Goal: Task Accomplishment & Management: Manage account settings

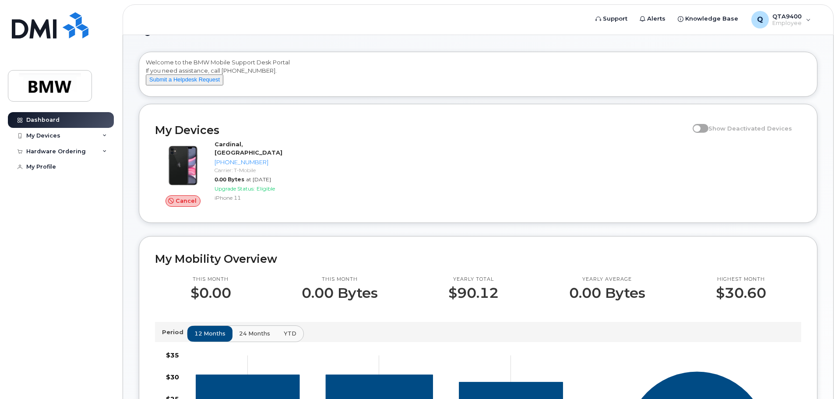
scroll to position [44, 0]
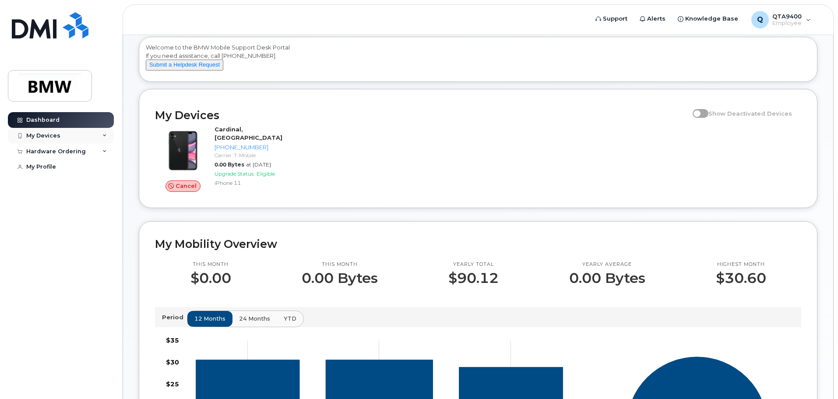
click at [54, 138] on div "My Devices" at bounding box center [43, 135] width 34 height 7
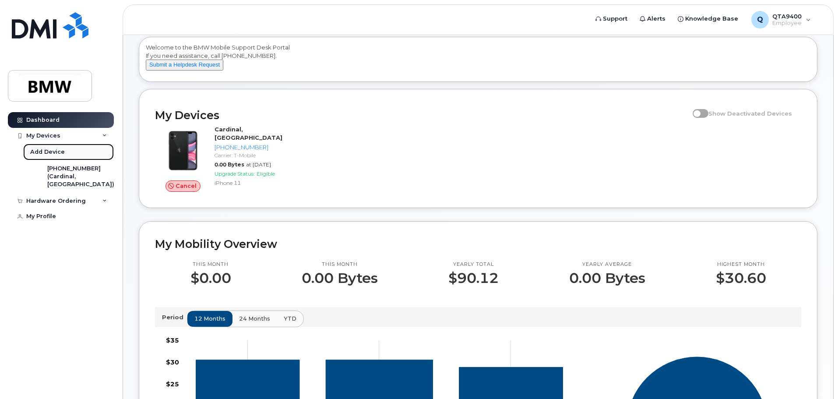
click at [50, 152] on div "Add Device" at bounding box center [47, 152] width 35 height 8
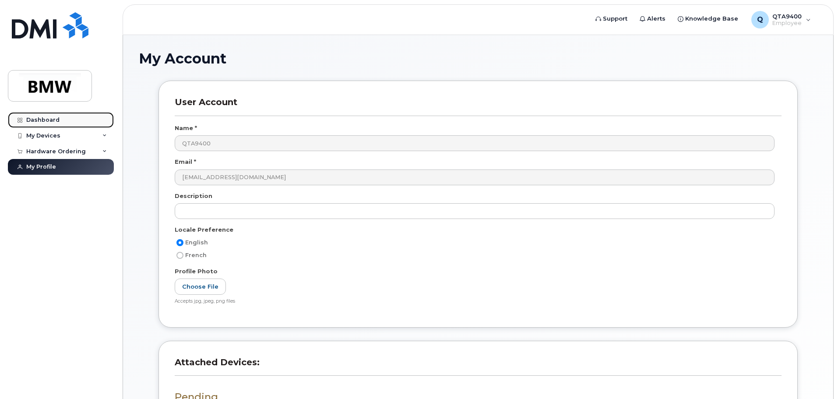
click at [44, 118] on div "Dashboard" at bounding box center [42, 119] width 33 height 7
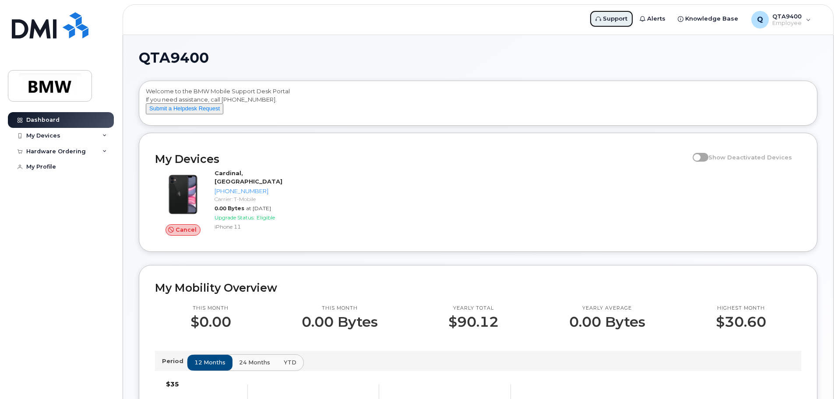
click at [622, 19] on span "Support" at bounding box center [615, 18] width 25 height 9
click at [624, 18] on span "Support" at bounding box center [615, 18] width 25 height 9
click at [789, 21] on span "Employee" at bounding box center [786, 23] width 29 height 7
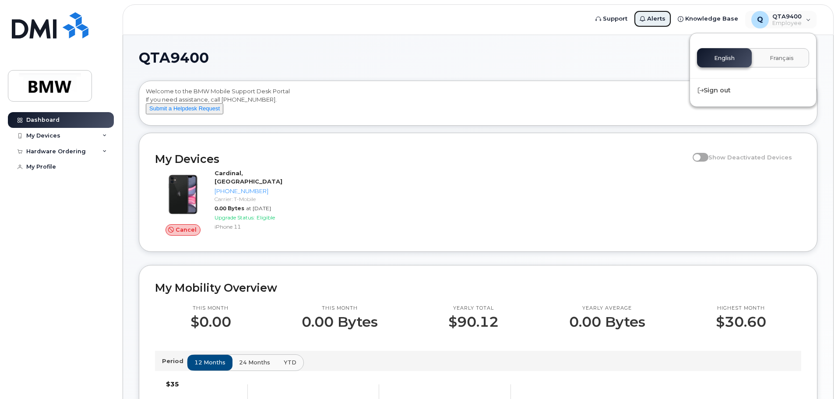
click at [666, 20] on span "Alerts" at bounding box center [656, 18] width 18 height 9
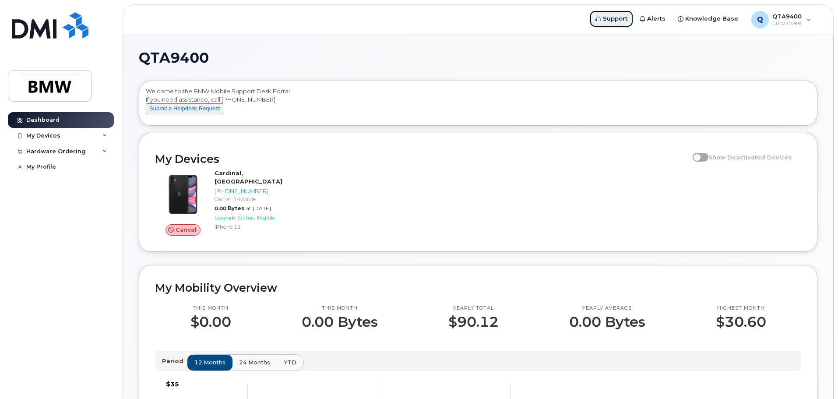
click at [620, 21] on span "Support" at bounding box center [615, 18] width 25 height 9
click at [44, 133] on div "My Devices" at bounding box center [43, 135] width 34 height 7
click at [700, 162] on span at bounding box center [701, 157] width 16 height 9
click at [705, 162] on span at bounding box center [701, 157] width 16 height 9
click at [708, 162] on span at bounding box center [701, 157] width 16 height 9
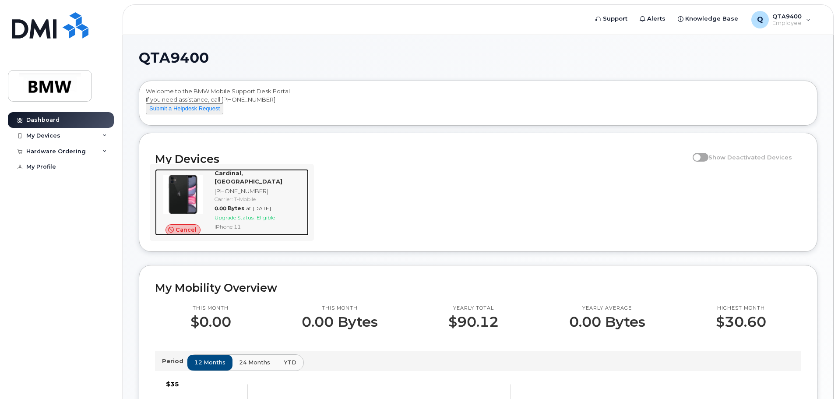
click at [183, 234] on span "Cancel" at bounding box center [186, 230] width 21 height 8
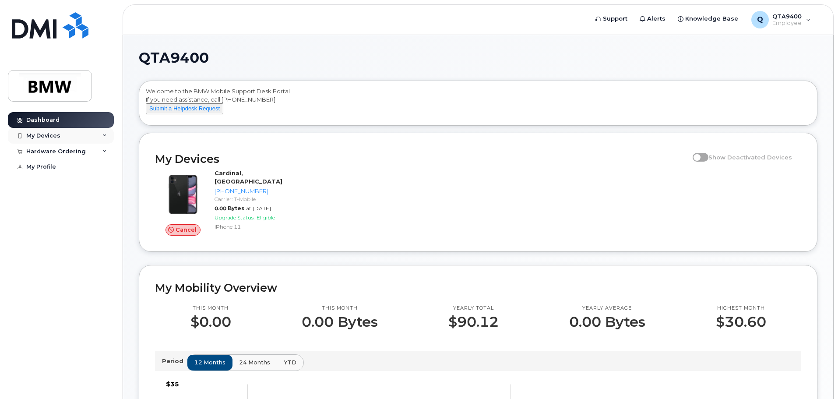
click at [45, 133] on div "My Devices" at bounding box center [43, 135] width 34 height 7
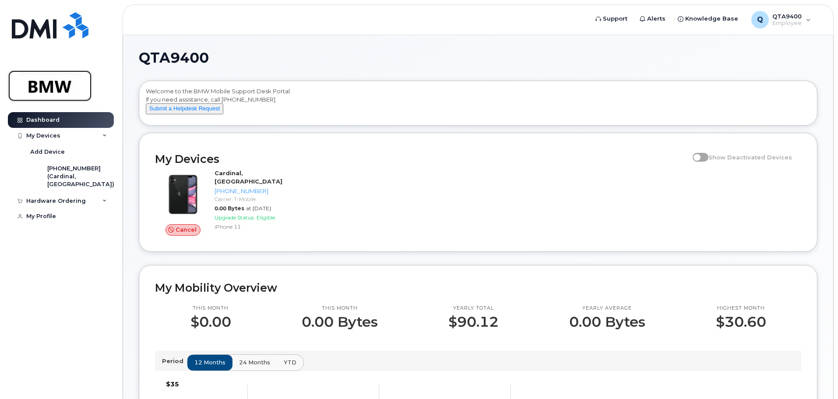
click at [44, 82] on img at bounding box center [49, 85] width 67 height 25
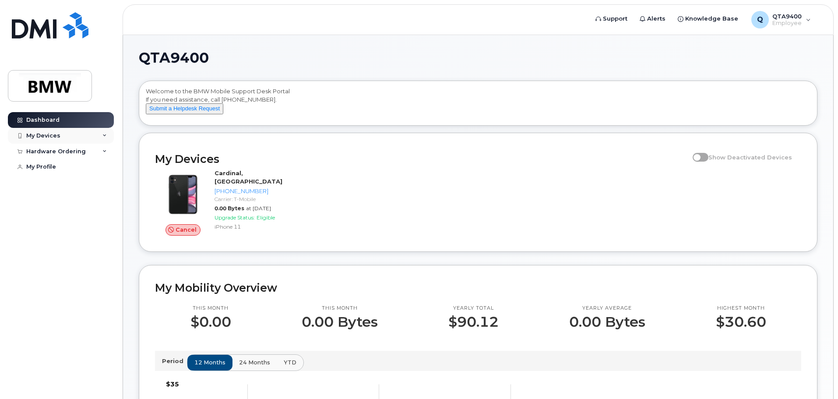
click at [77, 131] on div "My Devices" at bounding box center [61, 136] width 106 height 16
drag, startPoint x: 60, startPoint y: 118, endPoint x: 53, endPoint y: 112, distance: 8.7
click at [60, 118] on link "Dashboard" at bounding box center [61, 120] width 106 height 16
click at [47, 122] on div "Dashboard" at bounding box center [42, 119] width 33 height 7
click at [64, 135] on div "My Devices" at bounding box center [61, 136] width 106 height 16
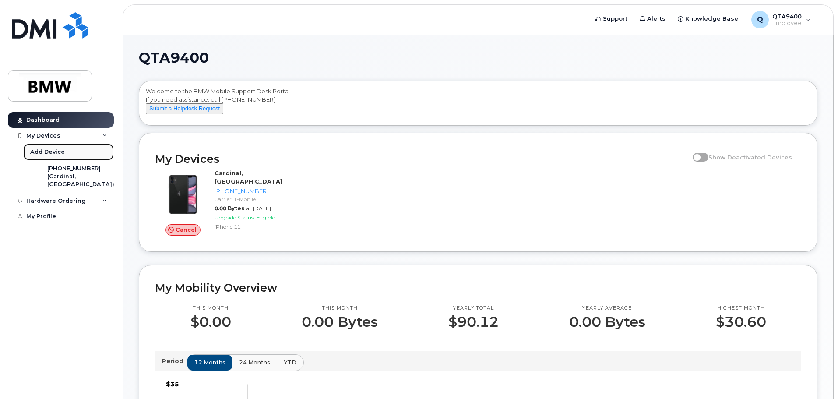
click at [70, 152] on link "Add Device" at bounding box center [68, 152] width 91 height 17
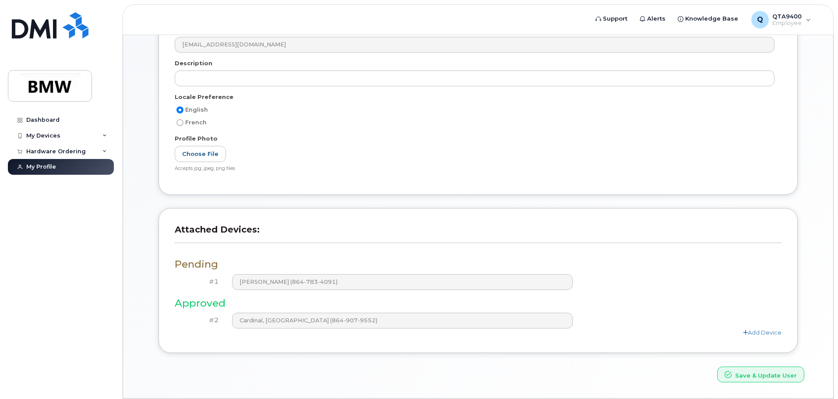
scroll to position [160, 0]
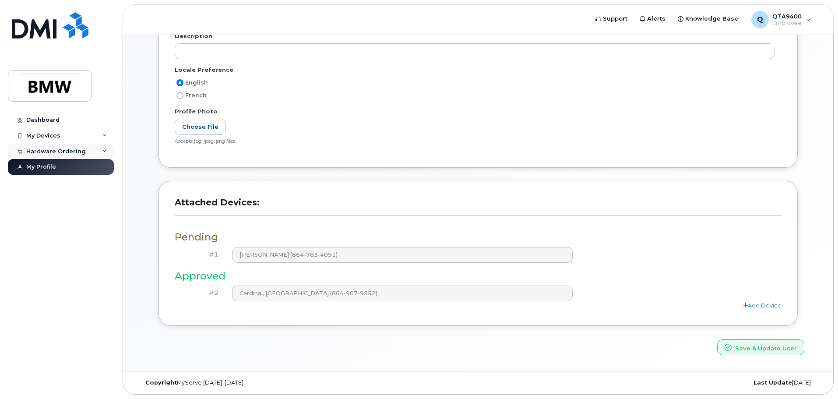
click at [75, 152] on div "Hardware Ordering" at bounding box center [56, 151] width 60 height 7
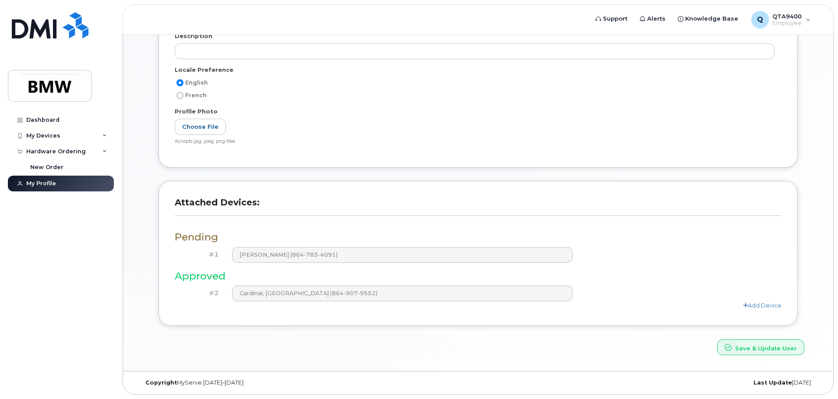
click at [409, 364] on div "My Account User Account Name * QTA9400 Email * [EMAIL_ADDRESS][DOMAIN_NAME] Des…" at bounding box center [478, 123] width 710 height 496
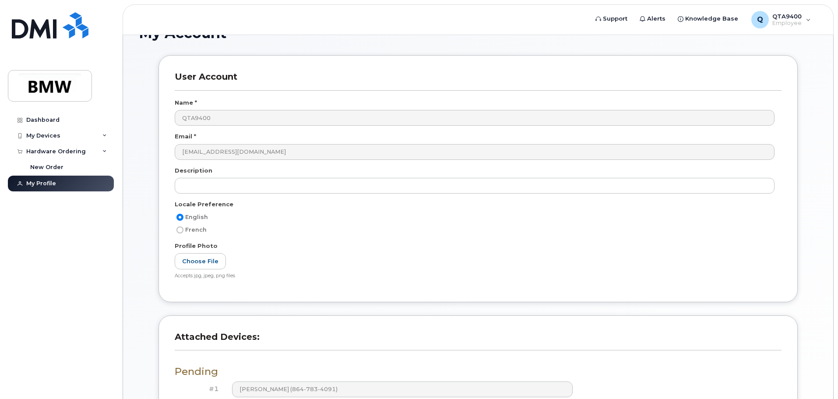
scroll to position [0, 0]
